Goal: Task Accomplishment & Management: Manage account settings

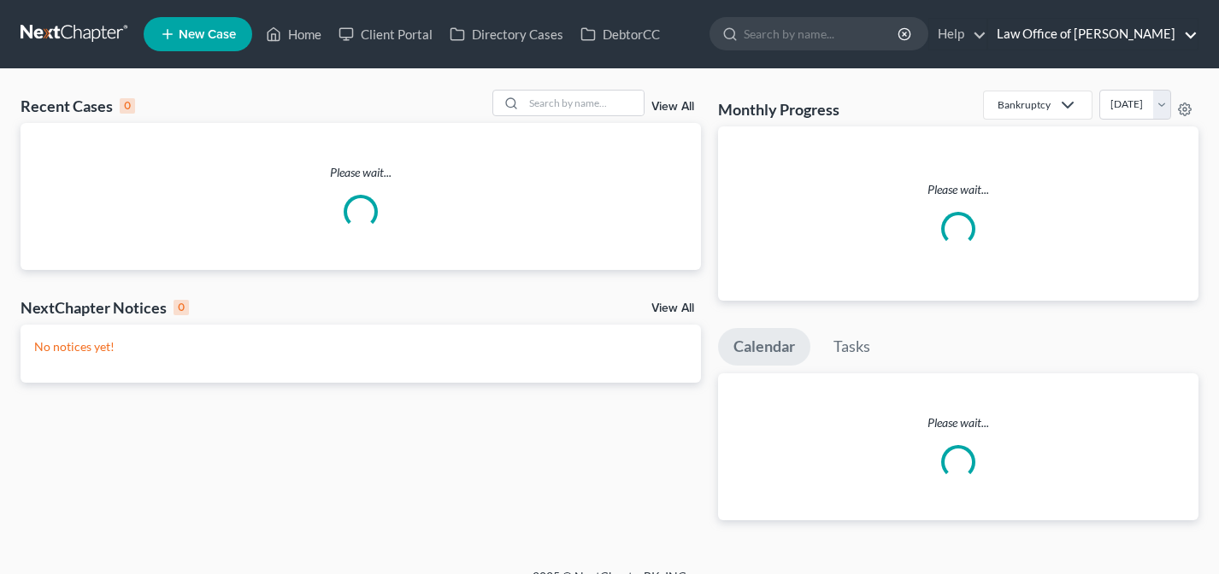
click at [1051, 41] on link "Law Office of Flor A. Tataje" at bounding box center [1092, 34] width 209 height 31
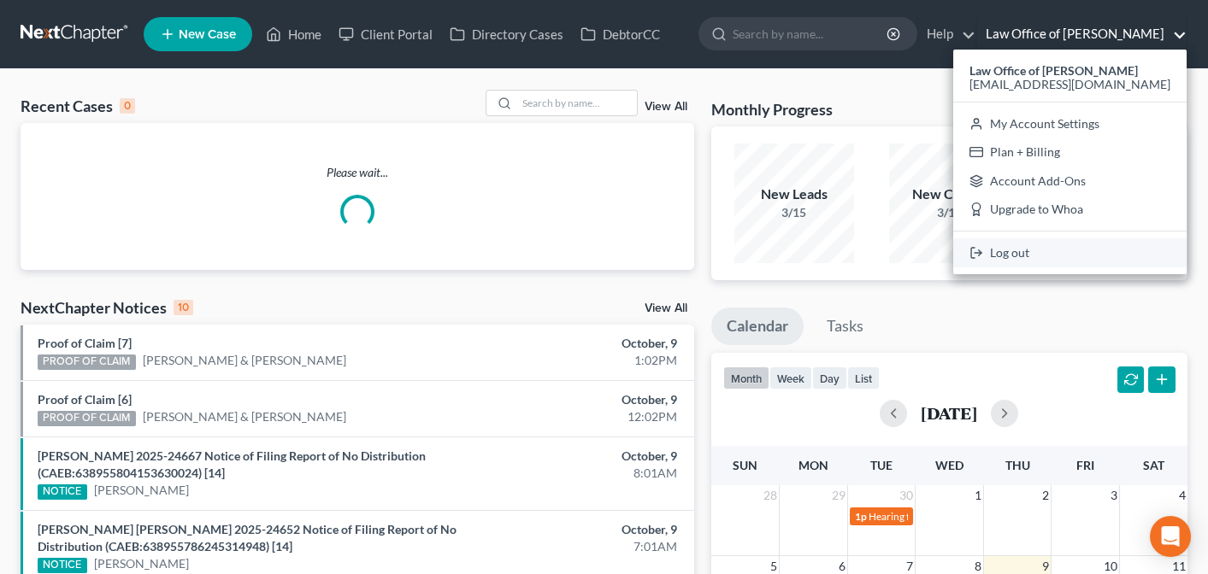
click at [1056, 256] on link "Log out" at bounding box center [1069, 253] width 233 height 29
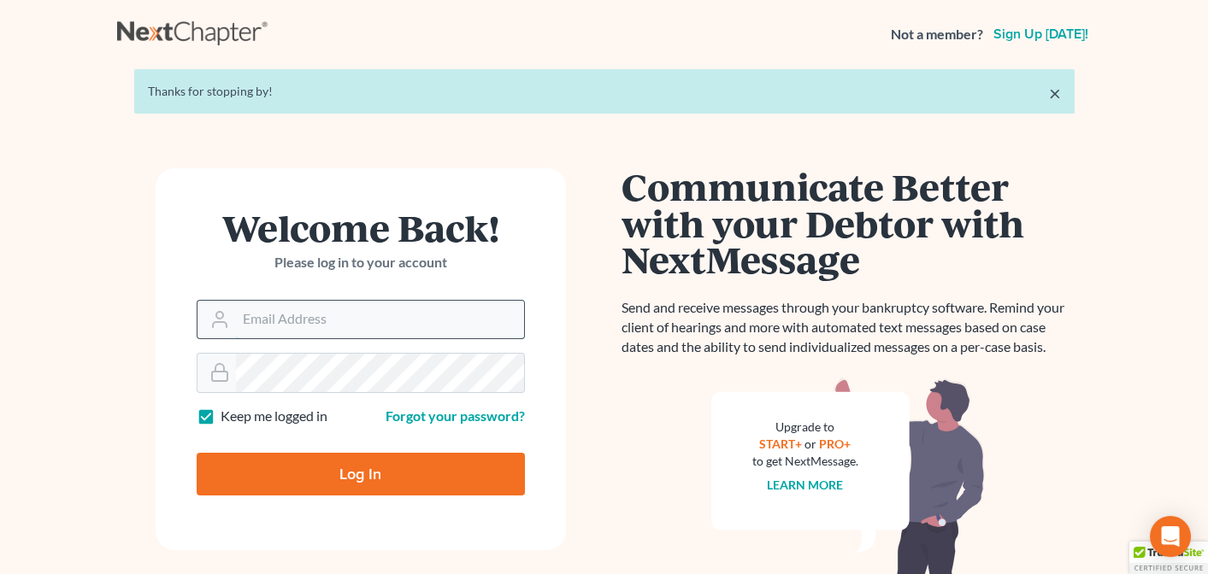
click at [346, 322] on input "Email Address" at bounding box center [380, 320] width 288 height 38
type input "[PERSON_NAME][EMAIL_ADDRESS][DOMAIN_NAME]"
click at [322, 483] on input "Log In" at bounding box center [361, 474] width 328 height 43
type input "Thinking..."
